Goal: Task Accomplishment & Management: Manage account settings

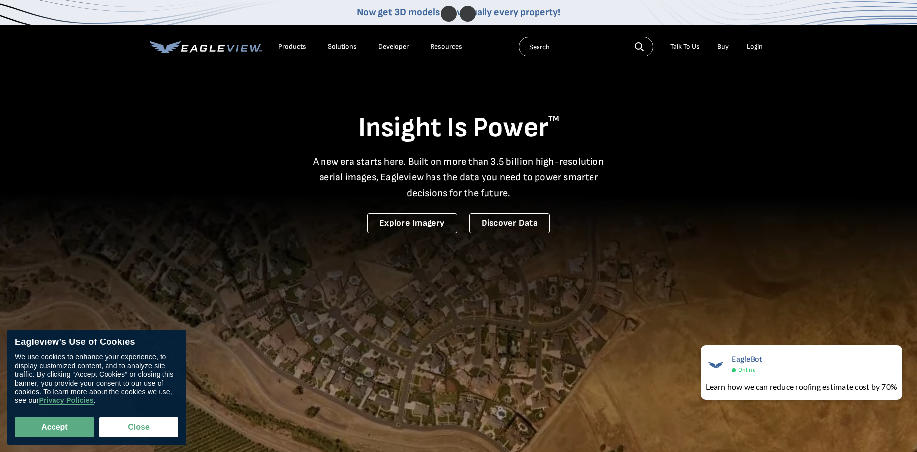
click at [758, 53] on li "Login" at bounding box center [754, 46] width 26 height 15
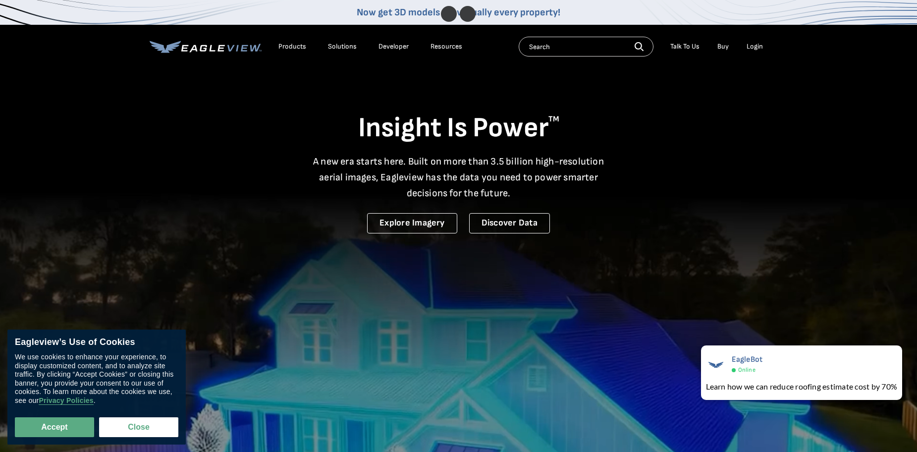
click at [759, 47] on div "Login" at bounding box center [754, 46] width 16 height 9
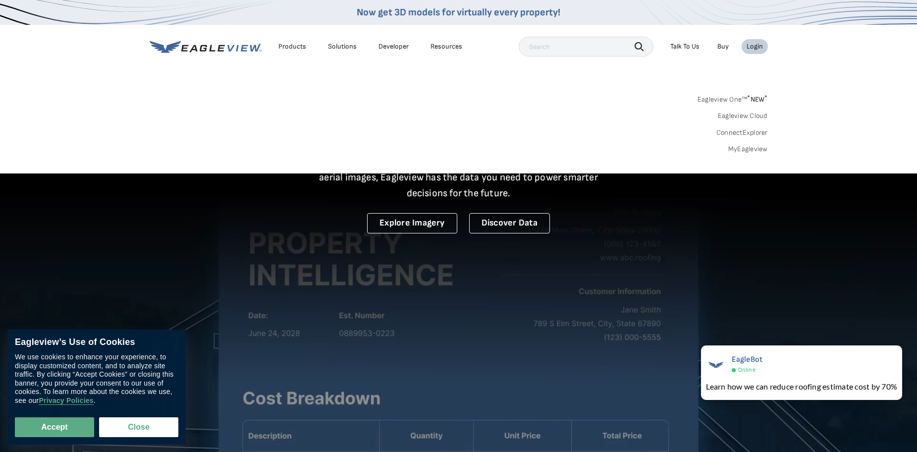
click at [742, 150] on link "MyEagleview" at bounding box center [748, 149] width 40 height 9
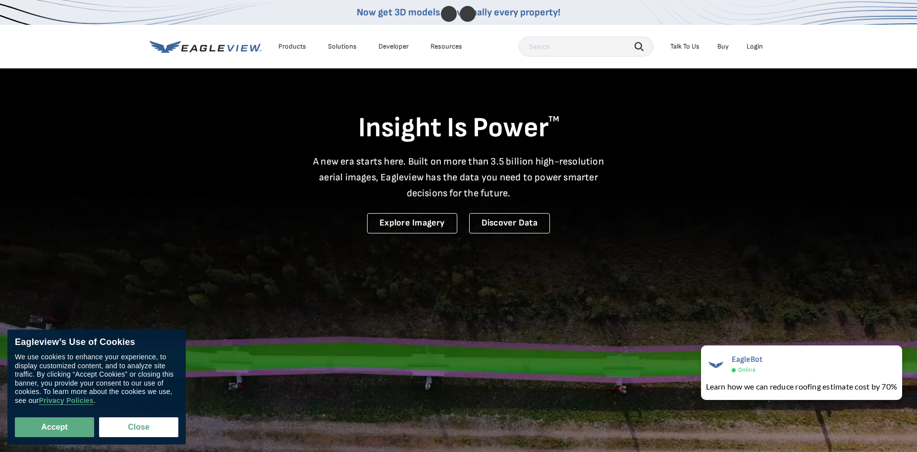
click at [758, 49] on div "Login" at bounding box center [754, 46] width 16 height 9
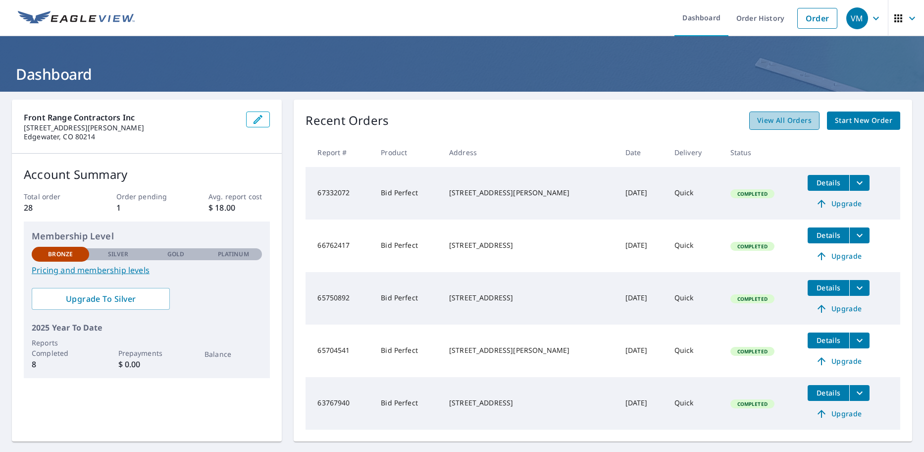
click at [768, 123] on span "View All Orders" at bounding box center [784, 120] width 54 height 12
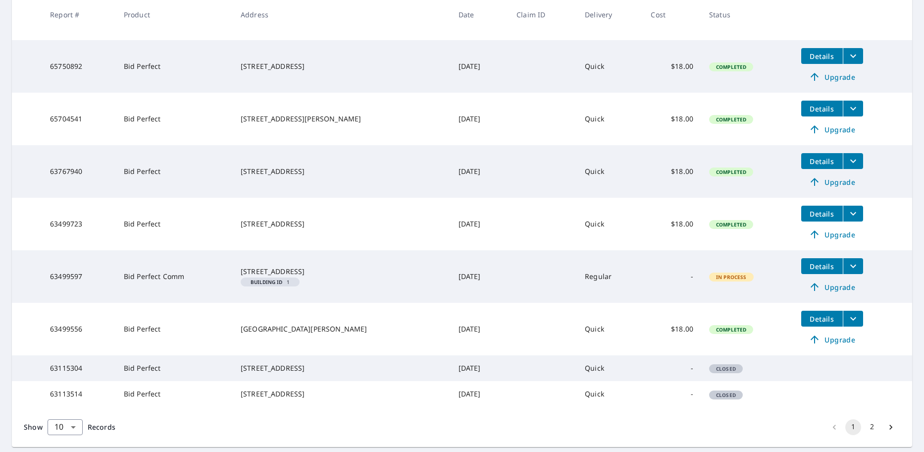
scroll to position [297, 0]
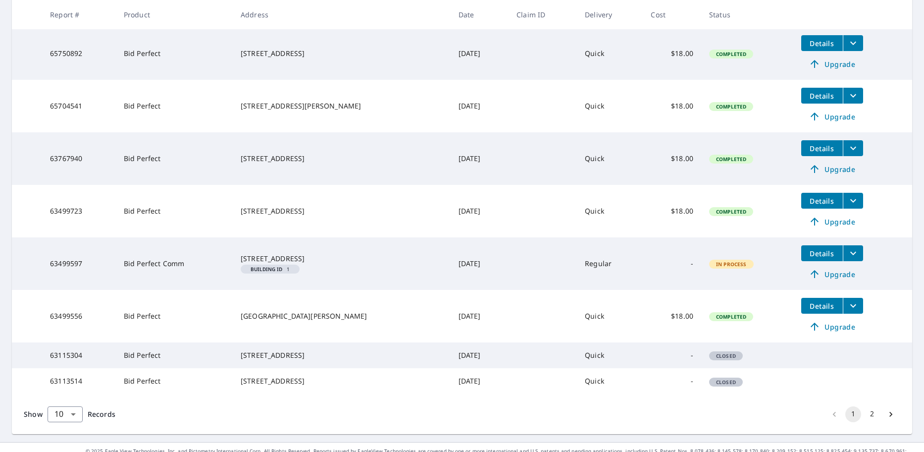
click at [847, 252] on icon "filesDropdownBtn-63499597" at bounding box center [853, 253] width 12 height 12
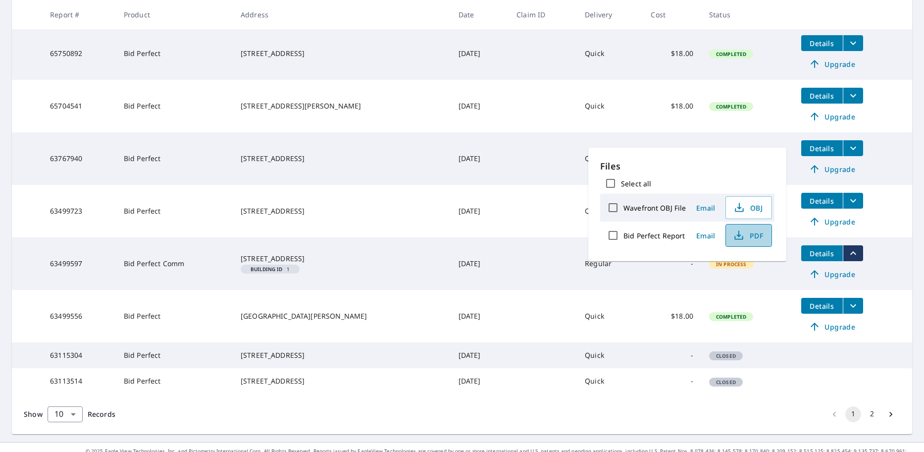
click at [745, 234] on span "PDF" at bounding box center [748, 235] width 32 height 12
